Goal: Transaction & Acquisition: Book appointment/travel/reservation

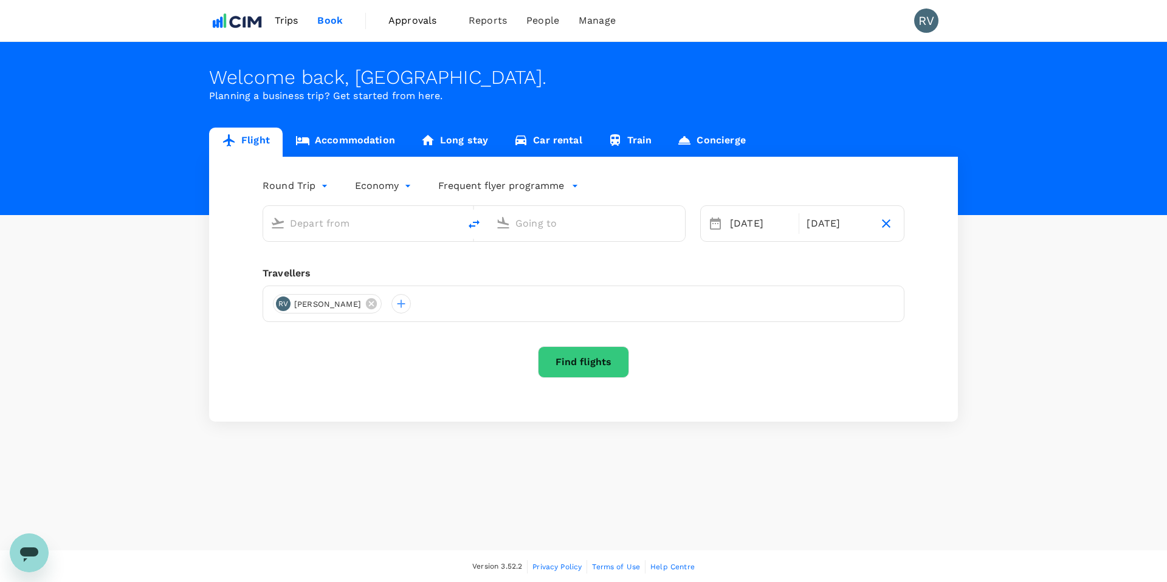
click at [339, 229] on input "text" at bounding box center [362, 223] width 144 height 19
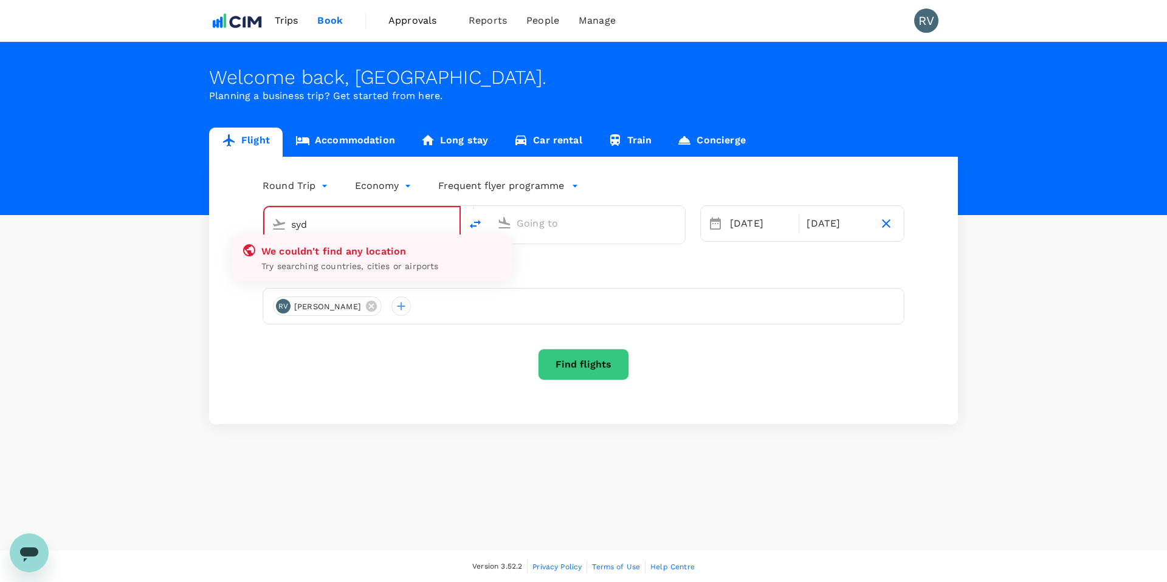
type input "[PERSON_NAME][GEOGRAPHIC_DATA][PERSON_NAME] (SYD)"
type input "[GEOGRAPHIC_DATA], [GEOGRAPHIC_DATA] (any)"
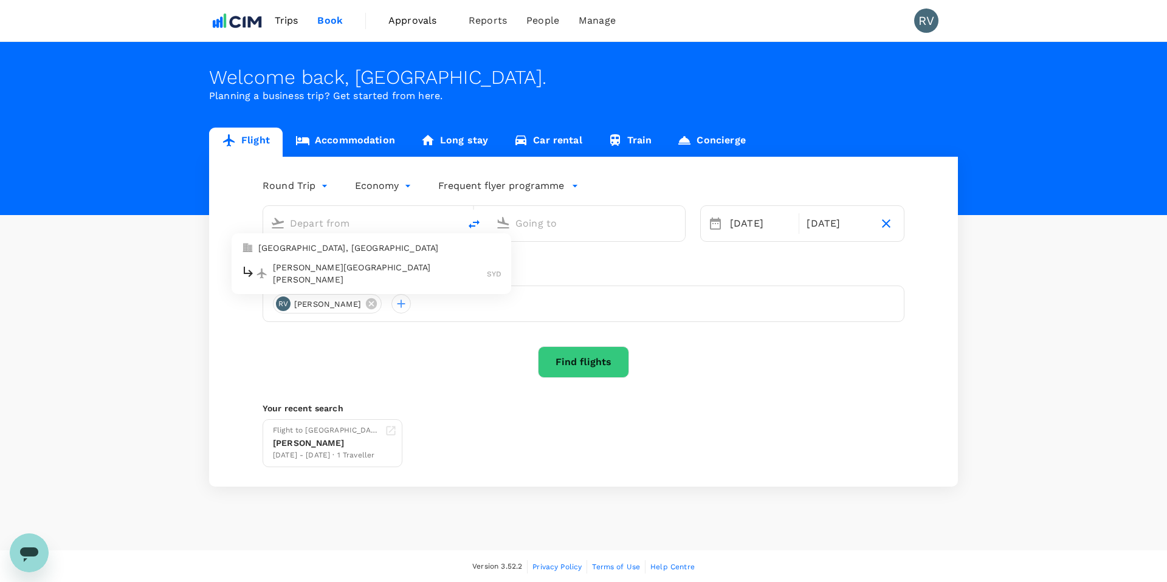
type input "[PERSON_NAME][GEOGRAPHIC_DATA][PERSON_NAME] (SYD)"
type input "[GEOGRAPHIC_DATA], [GEOGRAPHIC_DATA] (any)"
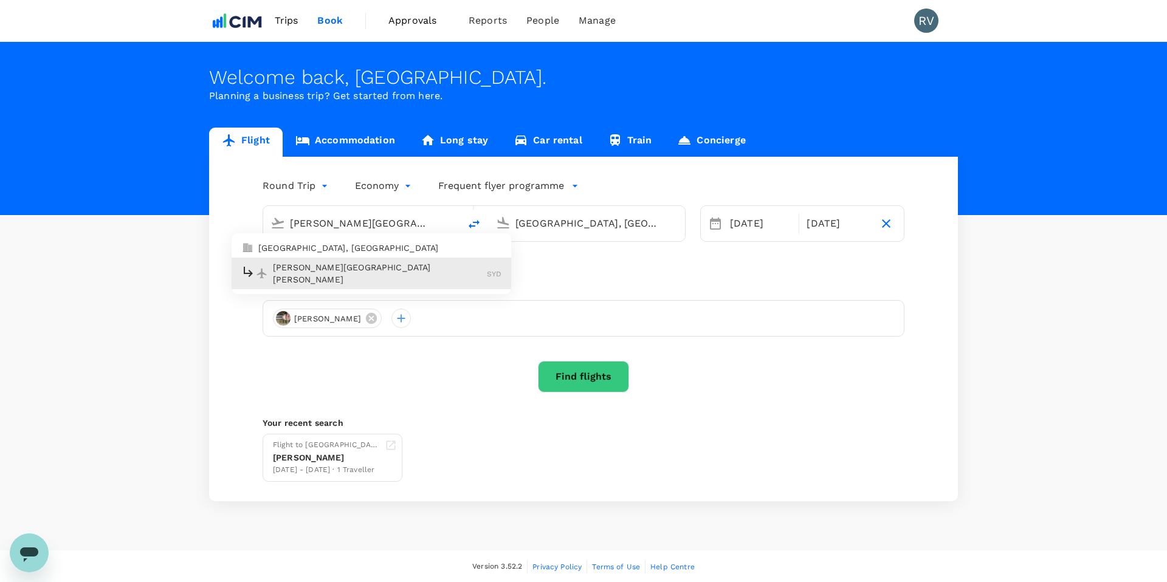
click at [367, 266] on p "[PERSON_NAME][GEOGRAPHIC_DATA][PERSON_NAME]" at bounding box center [380, 273] width 214 height 24
type input "[PERSON_NAME][GEOGRAPHIC_DATA][PERSON_NAME] (SYD)"
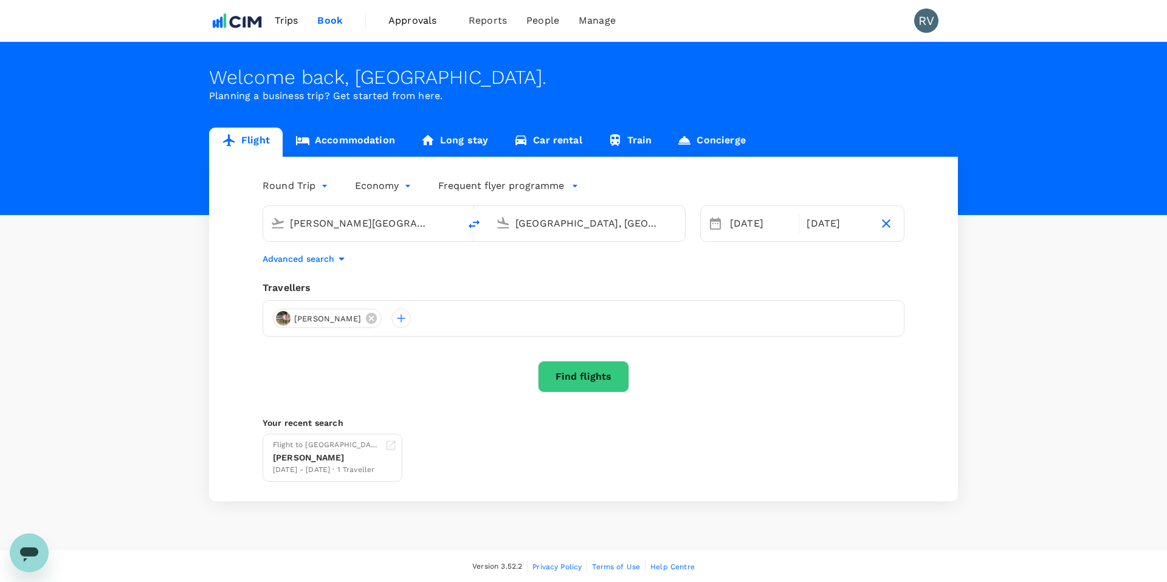
click at [542, 225] on input "[GEOGRAPHIC_DATA], [GEOGRAPHIC_DATA] (any)" at bounding box center [587, 223] width 144 height 19
click at [560, 251] on p "[GEOGRAPHIC_DATA], [GEOGRAPHIC_DATA]" at bounding box center [605, 248] width 243 height 12
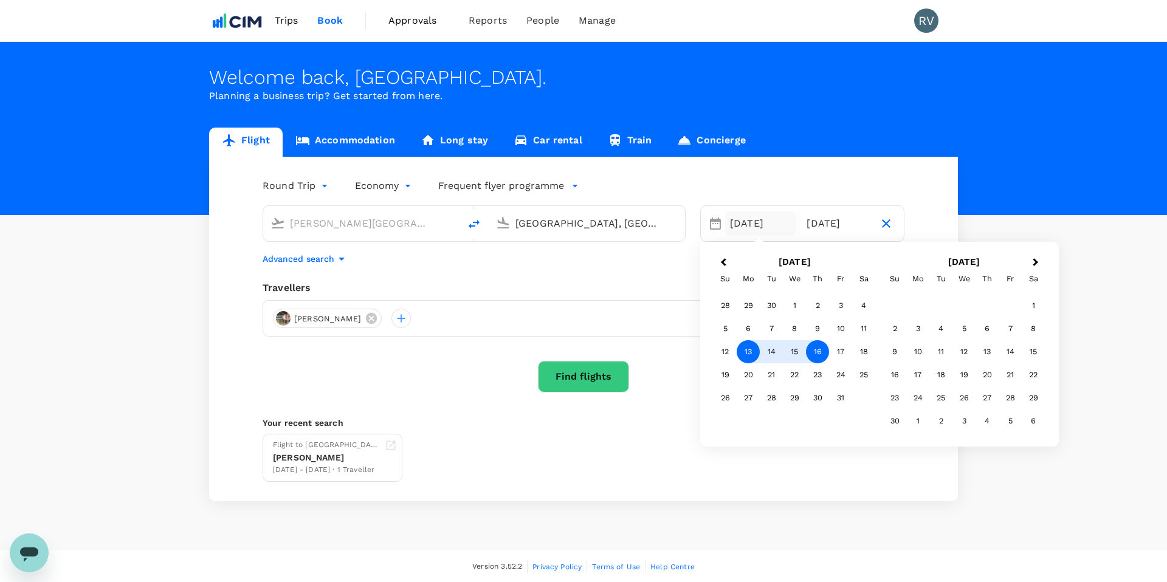
type input "[GEOGRAPHIC_DATA], [GEOGRAPHIC_DATA] (any)"
click at [751, 357] on div "13" at bounding box center [748, 351] width 23 height 23
click at [861, 351] on div "18" at bounding box center [863, 351] width 23 height 23
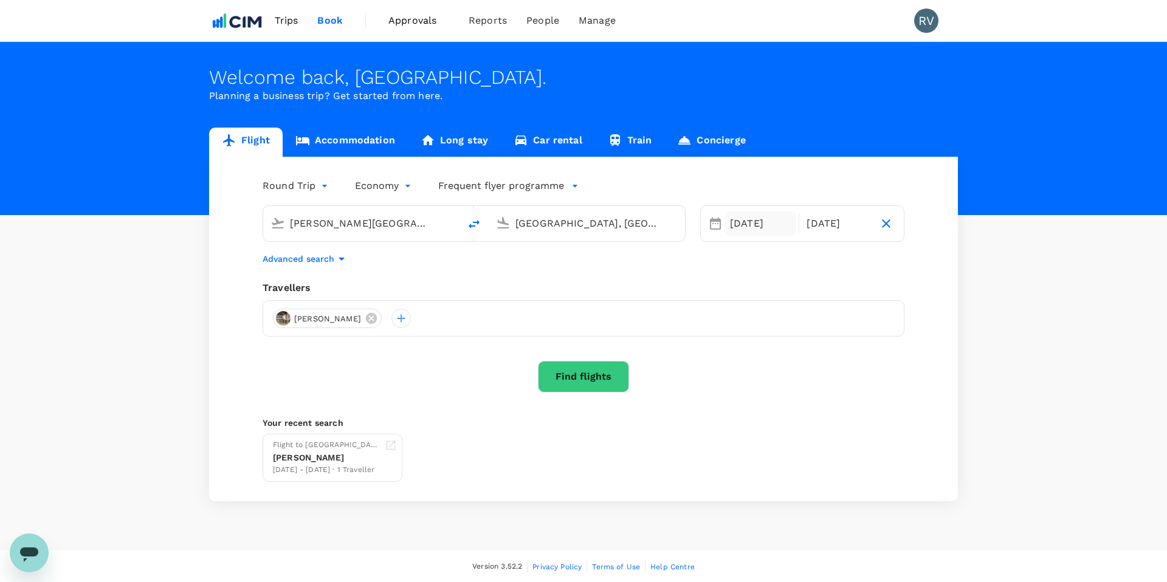
click at [750, 224] on div "[DATE]" at bounding box center [760, 224] width 71 height 24
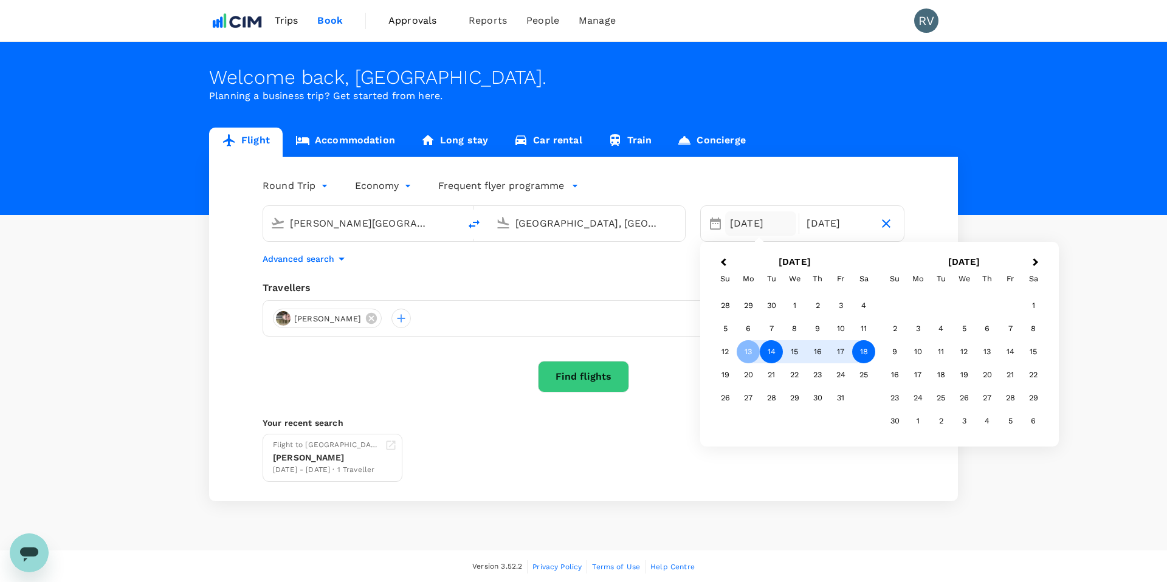
click at [779, 354] on div "14" at bounding box center [771, 351] width 23 height 23
click at [645, 298] on div "Travellers [PERSON_NAME]" at bounding box center [584, 309] width 642 height 56
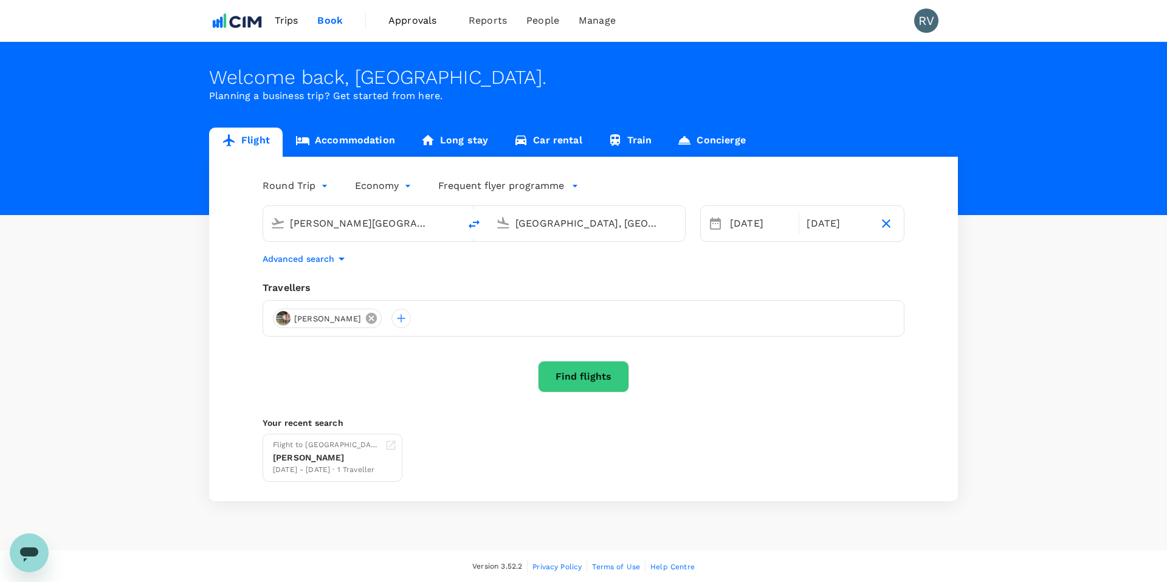
click at [366, 322] on icon at bounding box center [371, 318] width 11 height 11
click at [393, 317] on div at bounding box center [584, 318] width 642 height 36
click at [327, 320] on div at bounding box center [584, 318] width 642 height 36
click at [290, 319] on div at bounding box center [282, 318] width 19 height 19
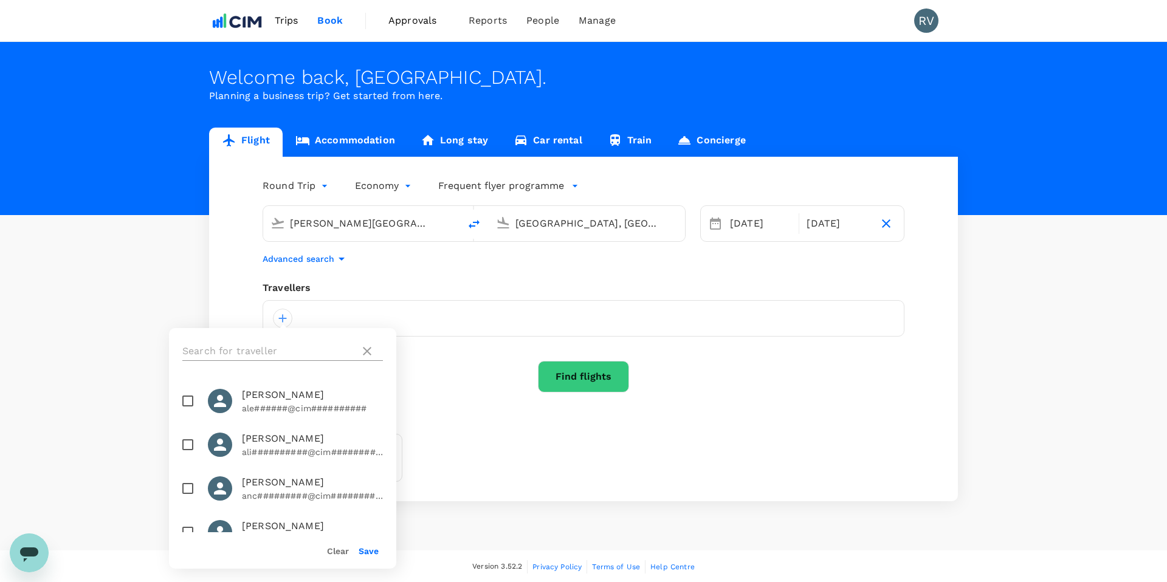
click at [270, 351] on input "text" at bounding box center [268, 351] width 173 height 19
type input "[PERSON_NAME]"
click at [190, 489] on input "checkbox" at bounding box center [188, 489] width 26 height 26
checkbox input "true"
click at [571, 374] on button "Find flights" at bounding box center [583, 377] width 91 height 32
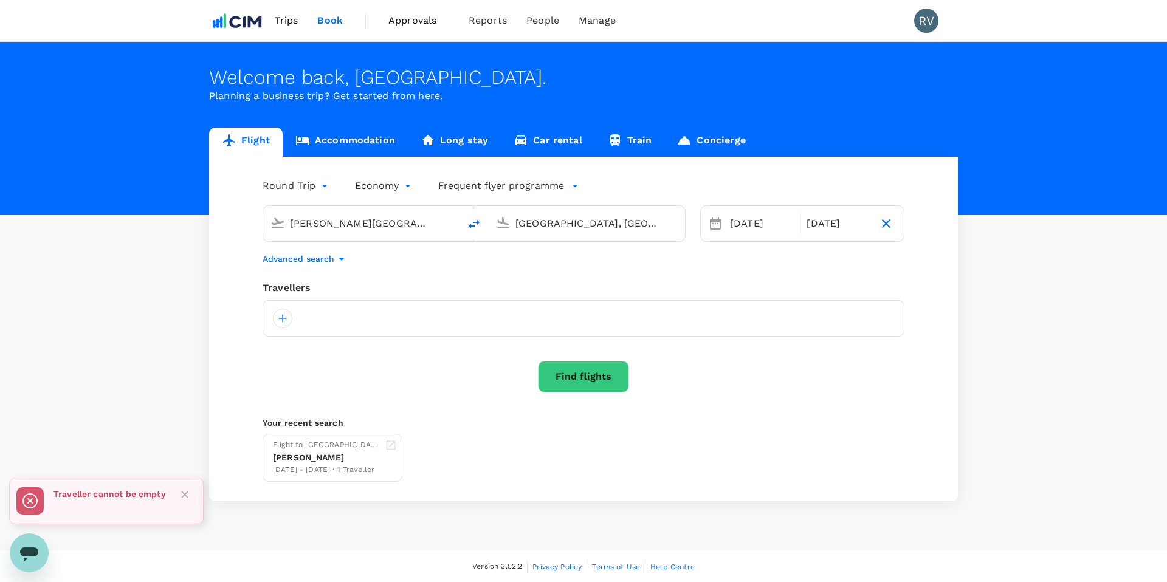
click at [284, 308] on div at bounding box center [584, 318] width 642 height 36
click at [284, 320] on div at bounding box center [282, 318] width 19 height 19
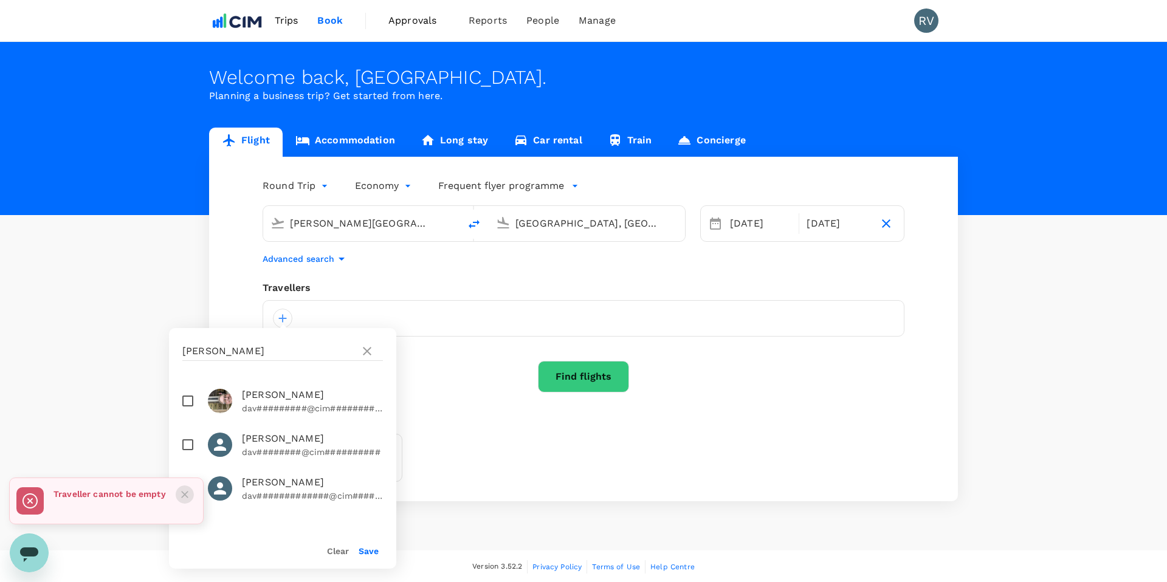
click at [182, 496] on icon "Close" at bounding box center [185, 495] width 12 height 12
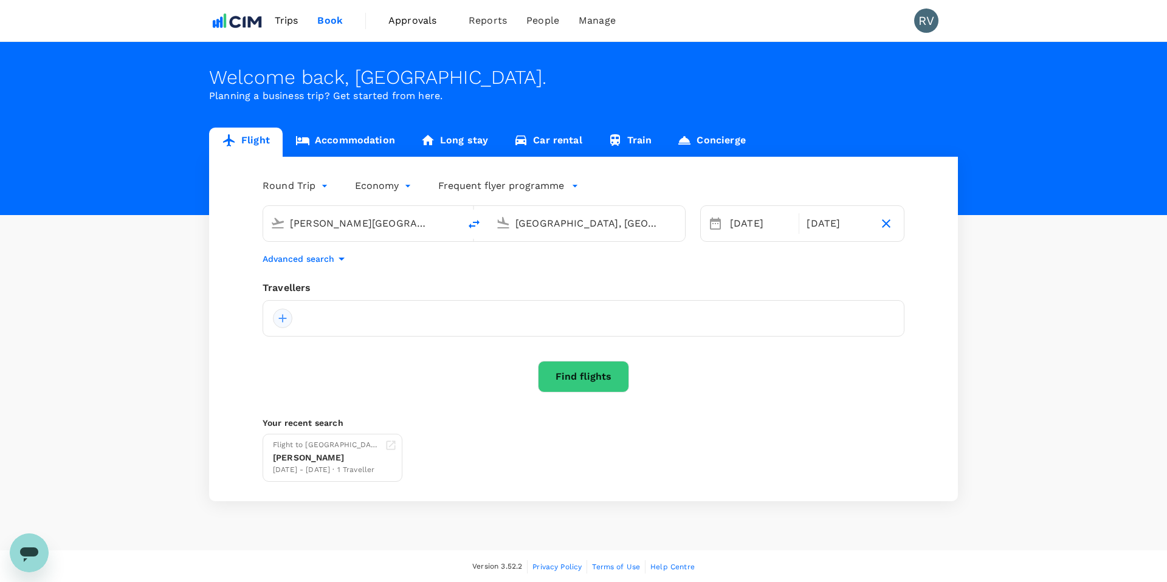
click at [287, 322] on div at bounding box center [282, 318] width 19 height 19
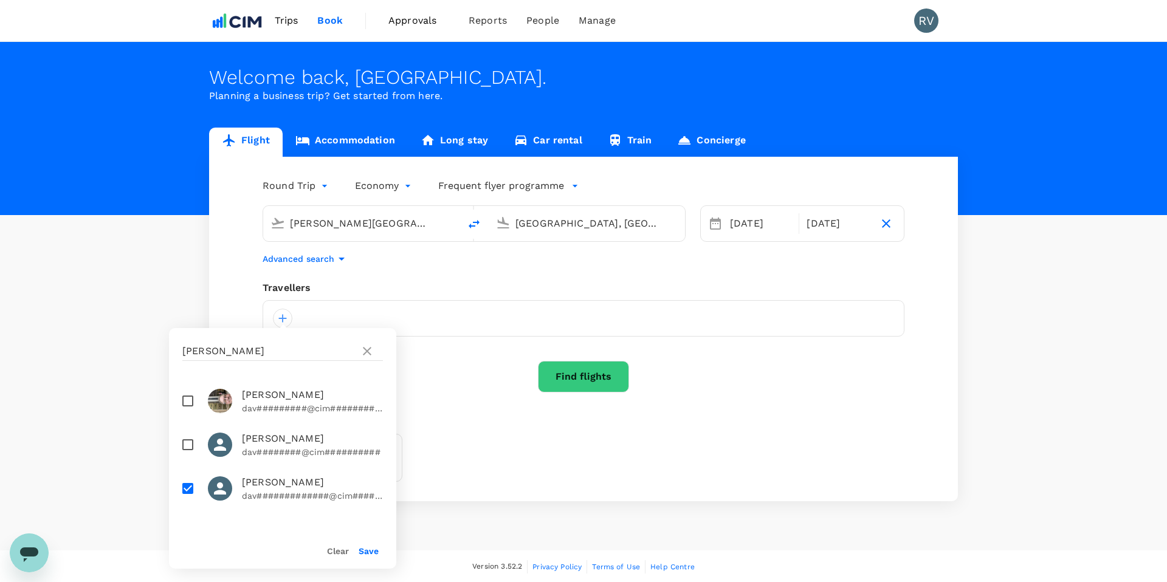
click at [373, 557] on div "Save" at bounding box center [364, 546] width 30 height 24
click at [371, 548] on button "Save" at bounding box center [369, 551] width 20 height 10
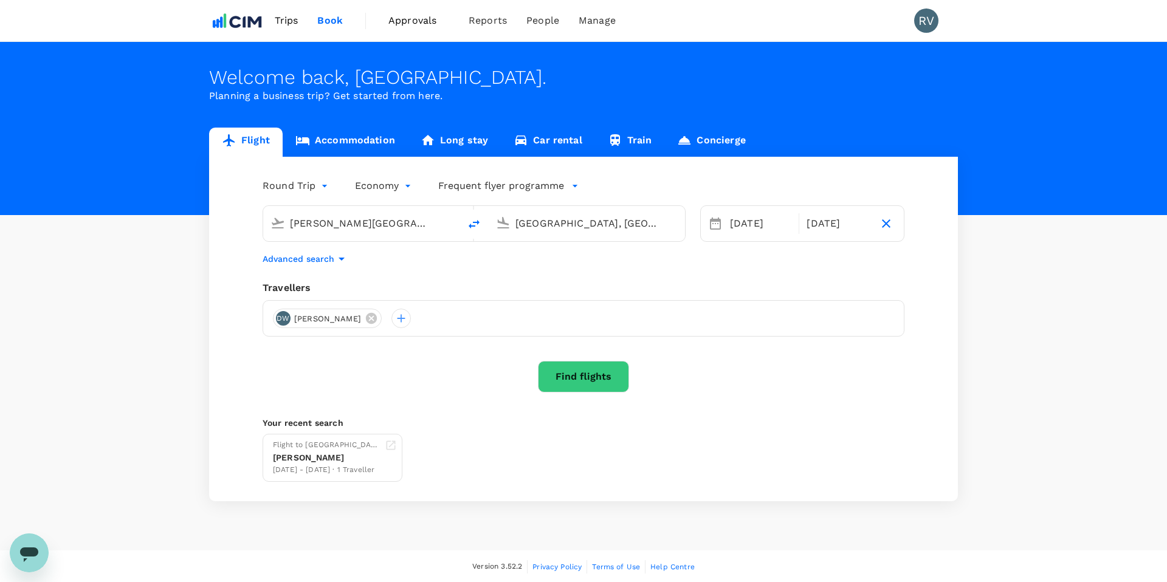
click at [567, 374] on button "Find flights" at bounding box center [583, 377] width 91 height 32
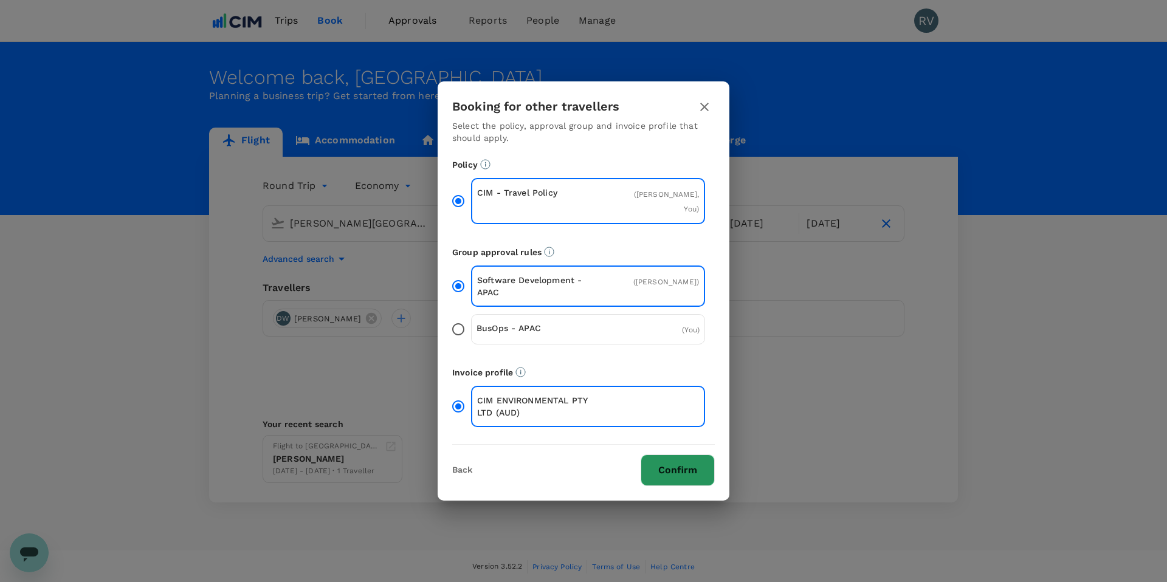
click at [695, 474] on button "Confirm" at bounding box center [678, 471] width 74 height 32
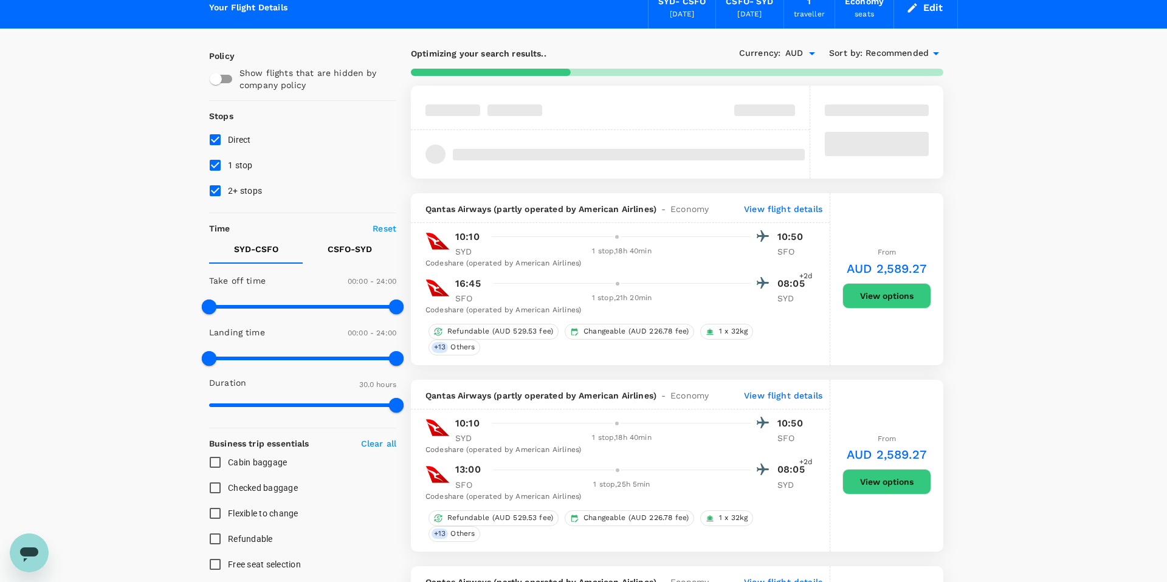
scroll to position [37, 0]
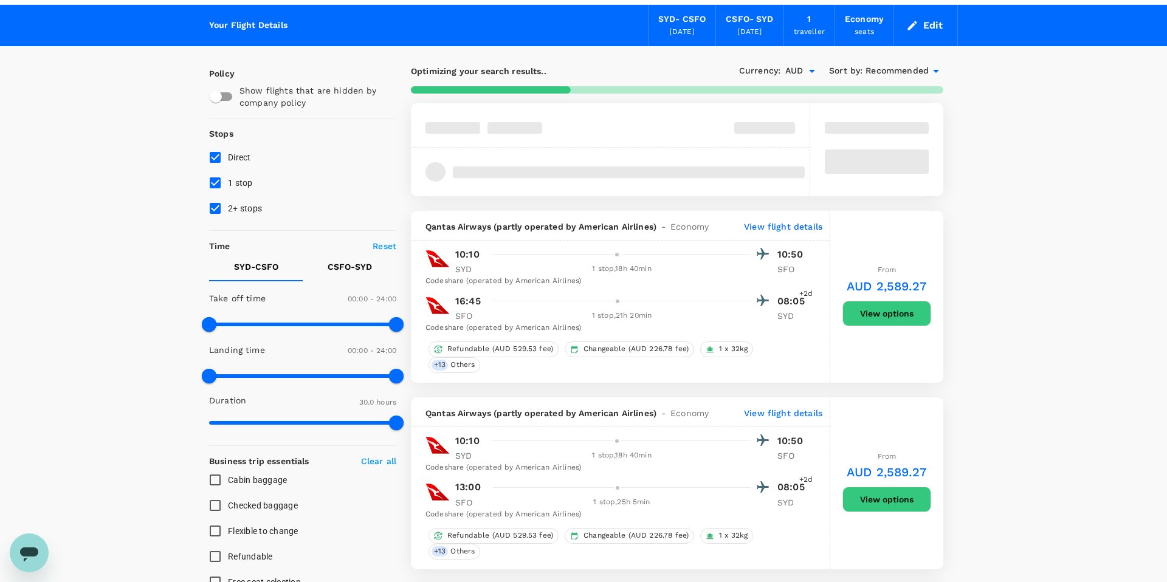
click at [213, 182] on input "1 stop" at bounding box center [215, 183] width 26 height 26
checkbox input "false"
type input "2271"
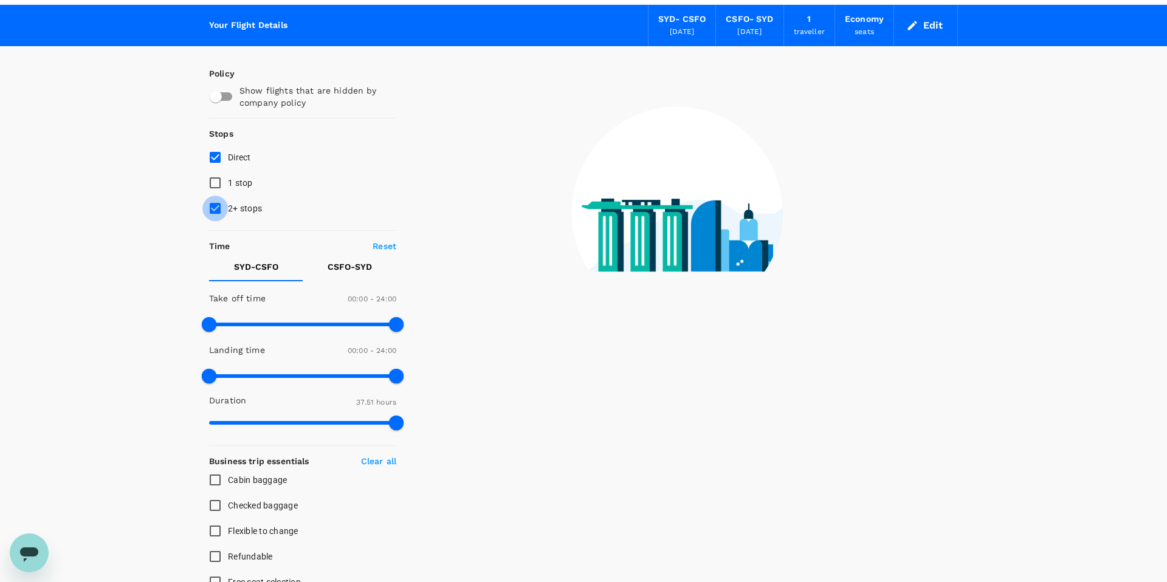
click at [218, 205] on input "2+ stops" at bounding box center [215, 209] width 26 height 26
checkbox input "false"
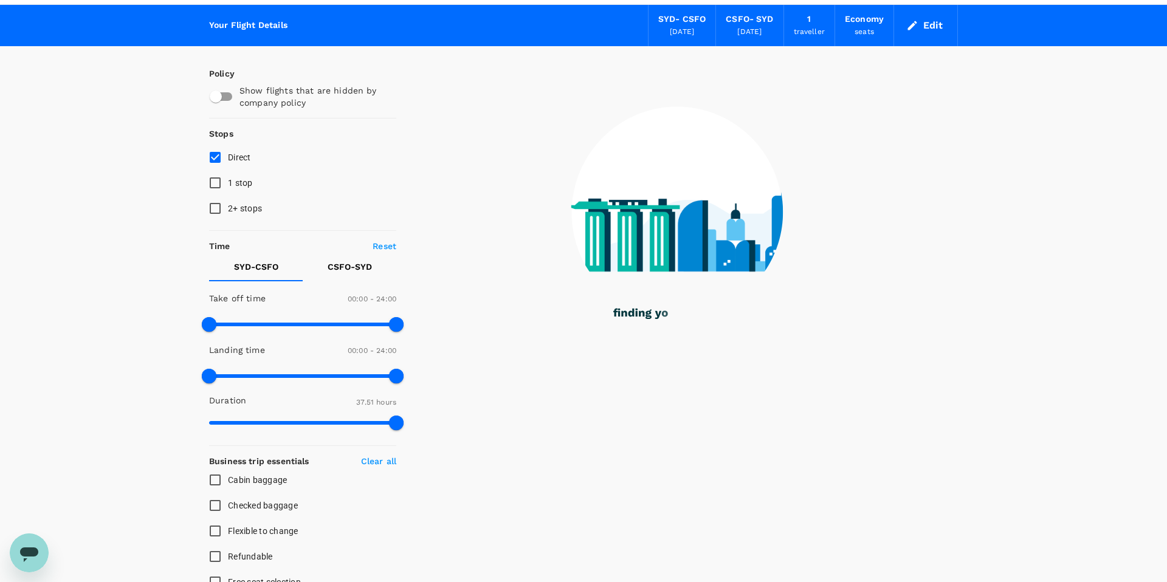
click at [120, 249] on div "Your Flight Details SYD - CSFO [DATE] CSFO - SYD [DATE] 1 traveller Economy sea…" at bounding box center [583, 520] width 1167 height 1031
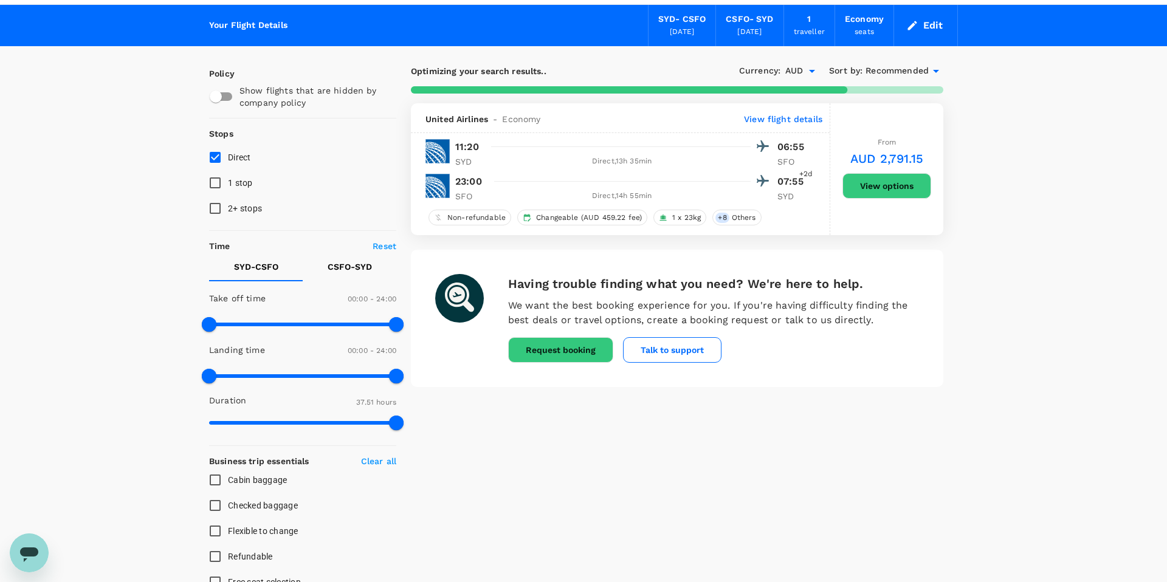
type input "2775"
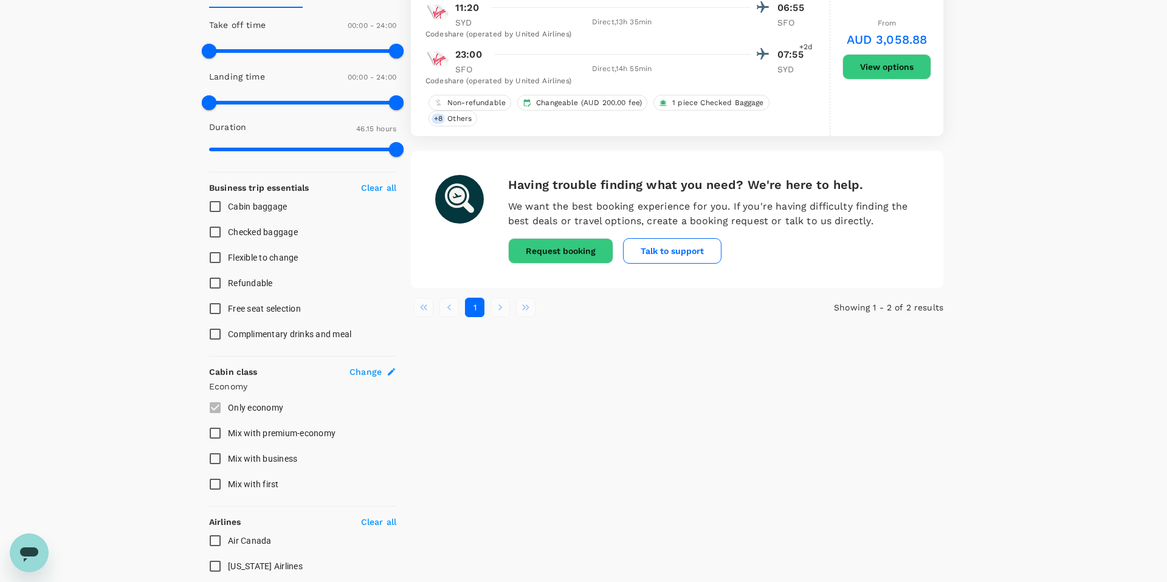
scroll to position [0, 0]
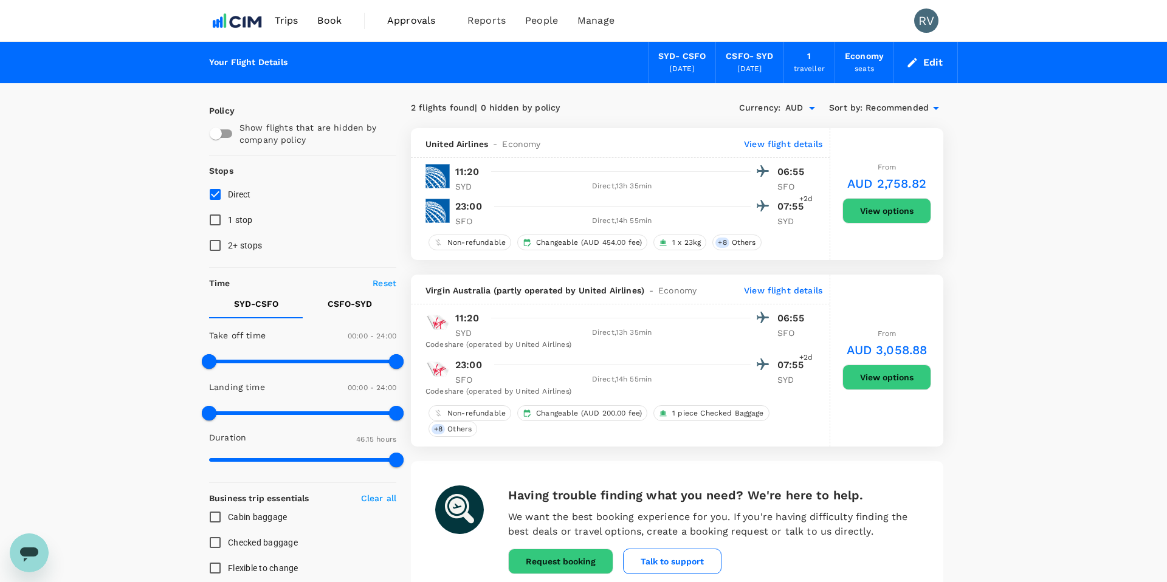
click at [221, 133] on input "checkbox" at bounding box center [215, 133] width 69 height 23
checkbox input "true"
click at [334, 308] on p "CSFO - SYD" at bounding box center [350, 304] width 44 height 12
